Goal: Check status: Check status

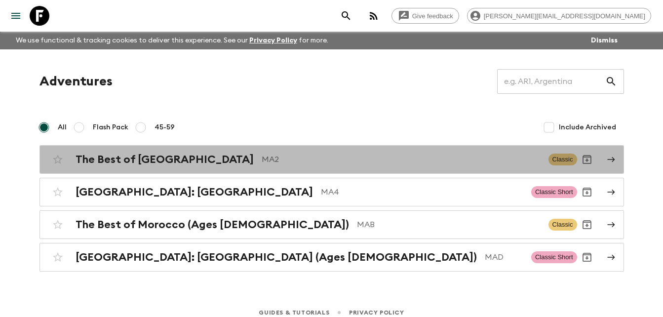
click at [158, 159] on h2 "The Best of [GEOGRAPHIC_DATA]" at bounding box center [165, 159] width 178 height 13
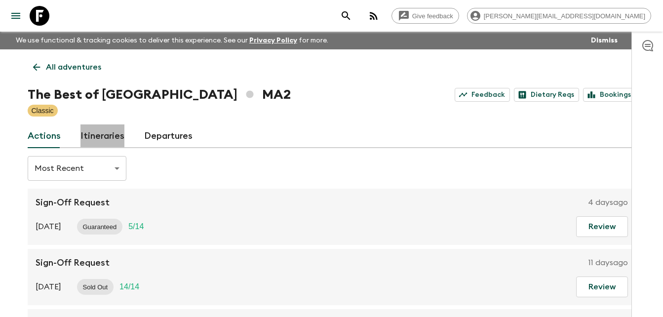
click at [108, 136] on link "Itineraries" at bounding box center [102, 136] width 44 height 24
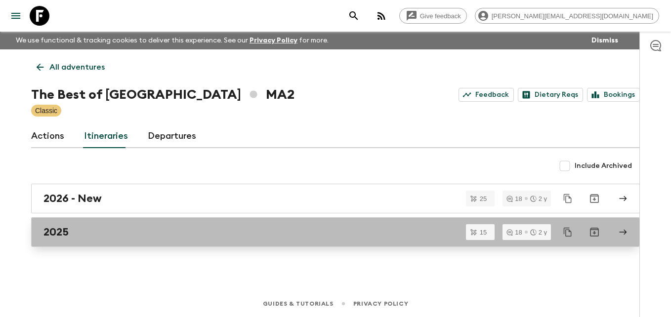
click at [63, 233] on h2 "2025" at bounding box center [55, 232] width 25 height 13
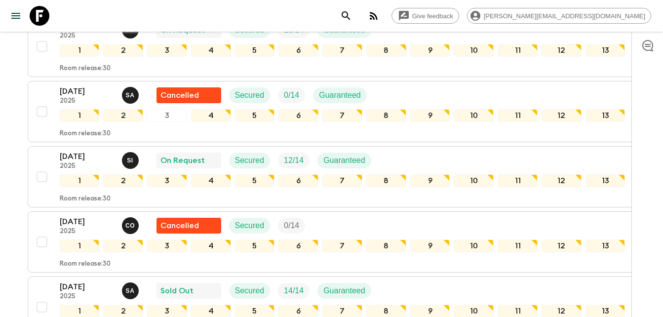
scroll to position [207, 0]
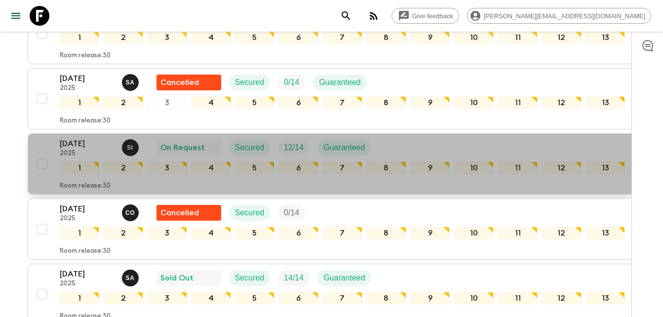
click at [77, 146] on p "[DATE]" at bounding box center [87, 144] width 54 height 12
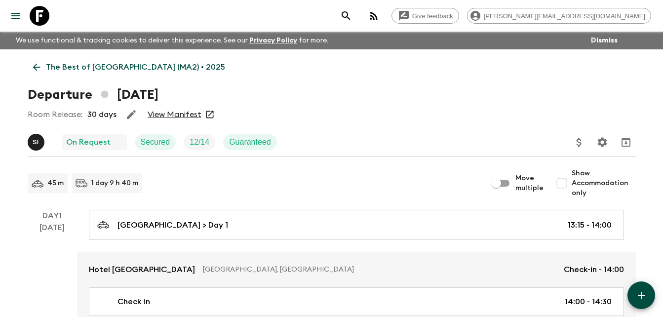
click at [189, 115] on link "View Manifest" at bounding box center [175, 115] width 54 height 10
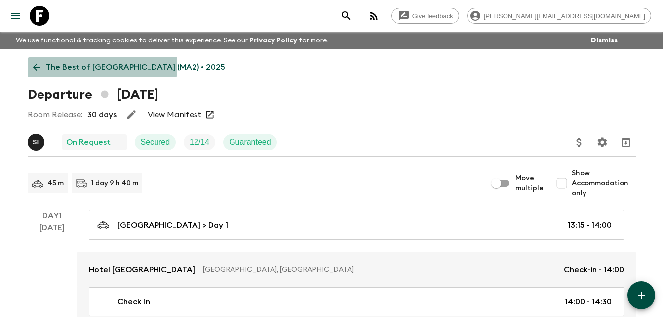
click at [36, 64] on icon at bounding box center [36, 67] width 11 height 11
